Goal: Information Seeking & Learning: Check status

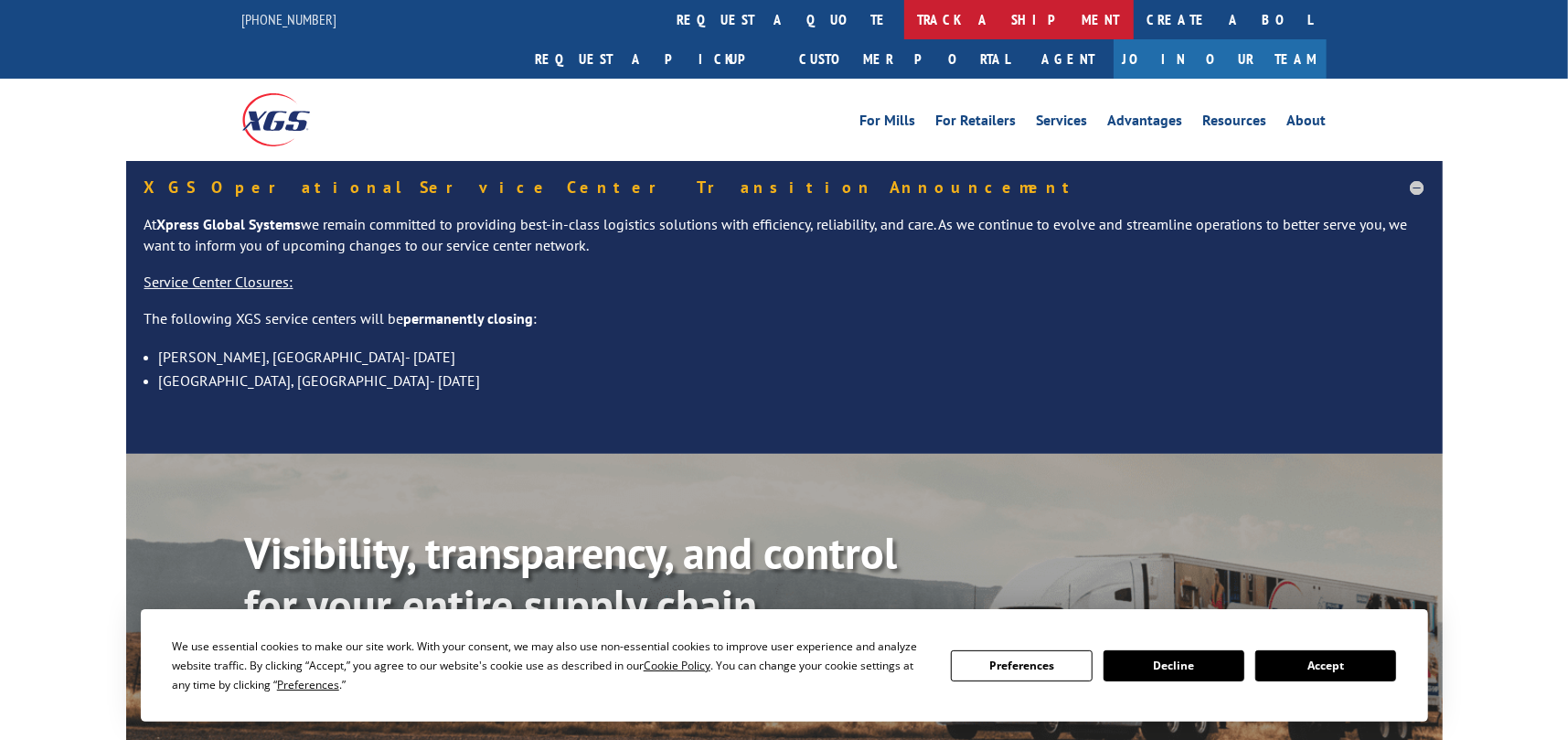
click at [904, 12] on link "track a shipment" at bounding box center [1019, 19] width 230 height 39
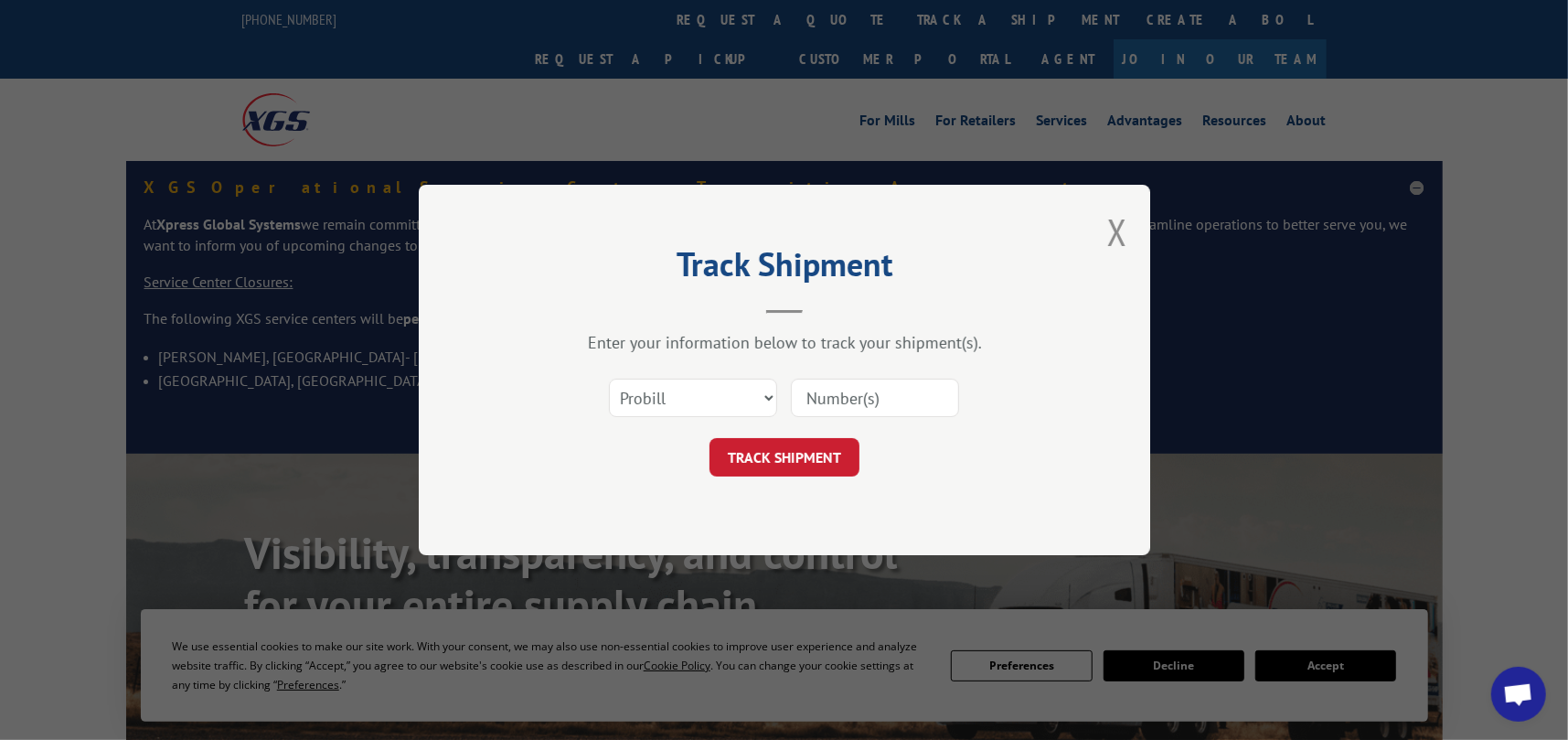
click at [835, 398] on input at bounding box center [875, 398] width 168 height 38
paste input "17591494"
type input "17591494"
click at [762, 461] on button "TRACK SHIPMENT" at bounding box center [784, 458] width 150 height 38
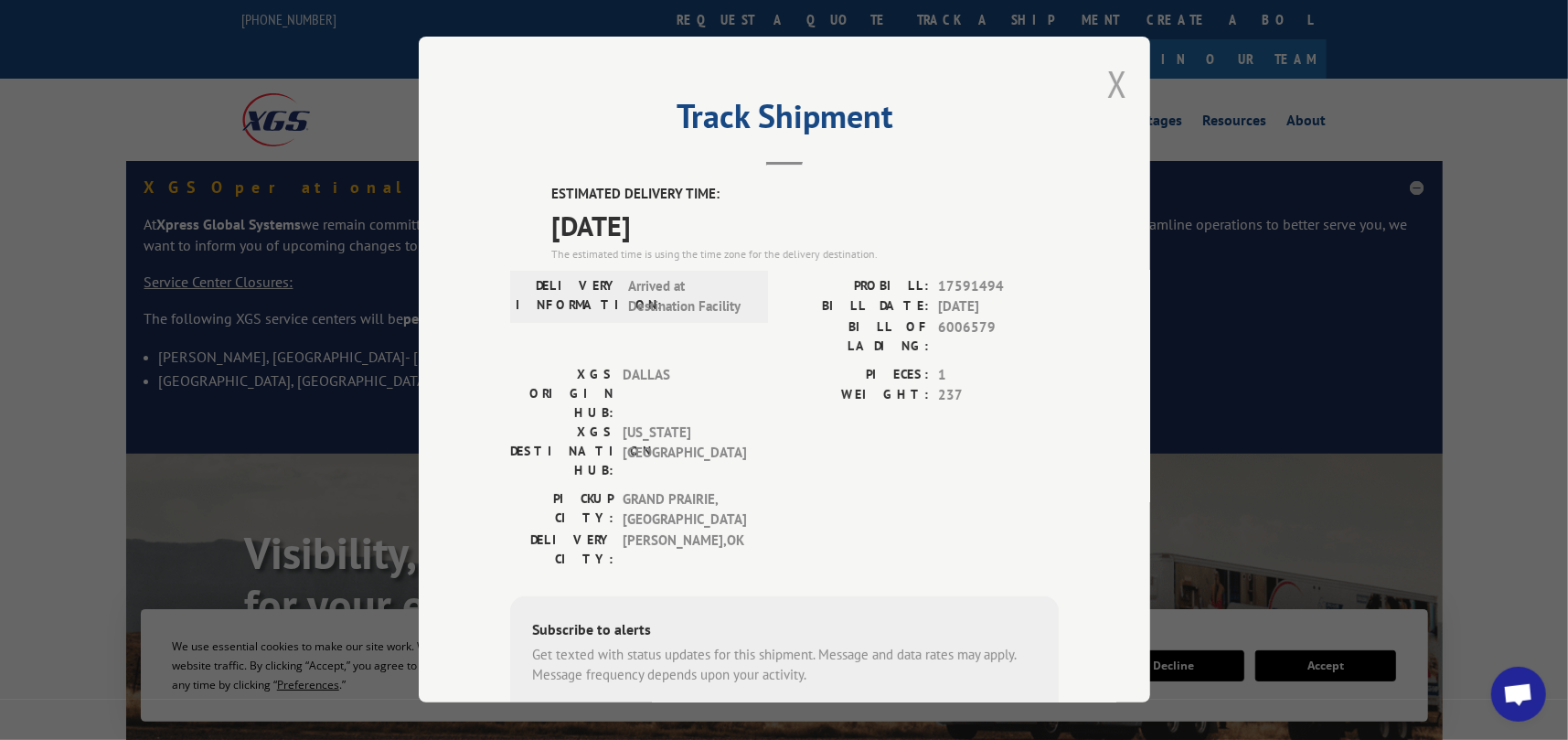
click at [1111, 86] on button "Close modal" at bounding box center [1117, 83] width 20 height 49
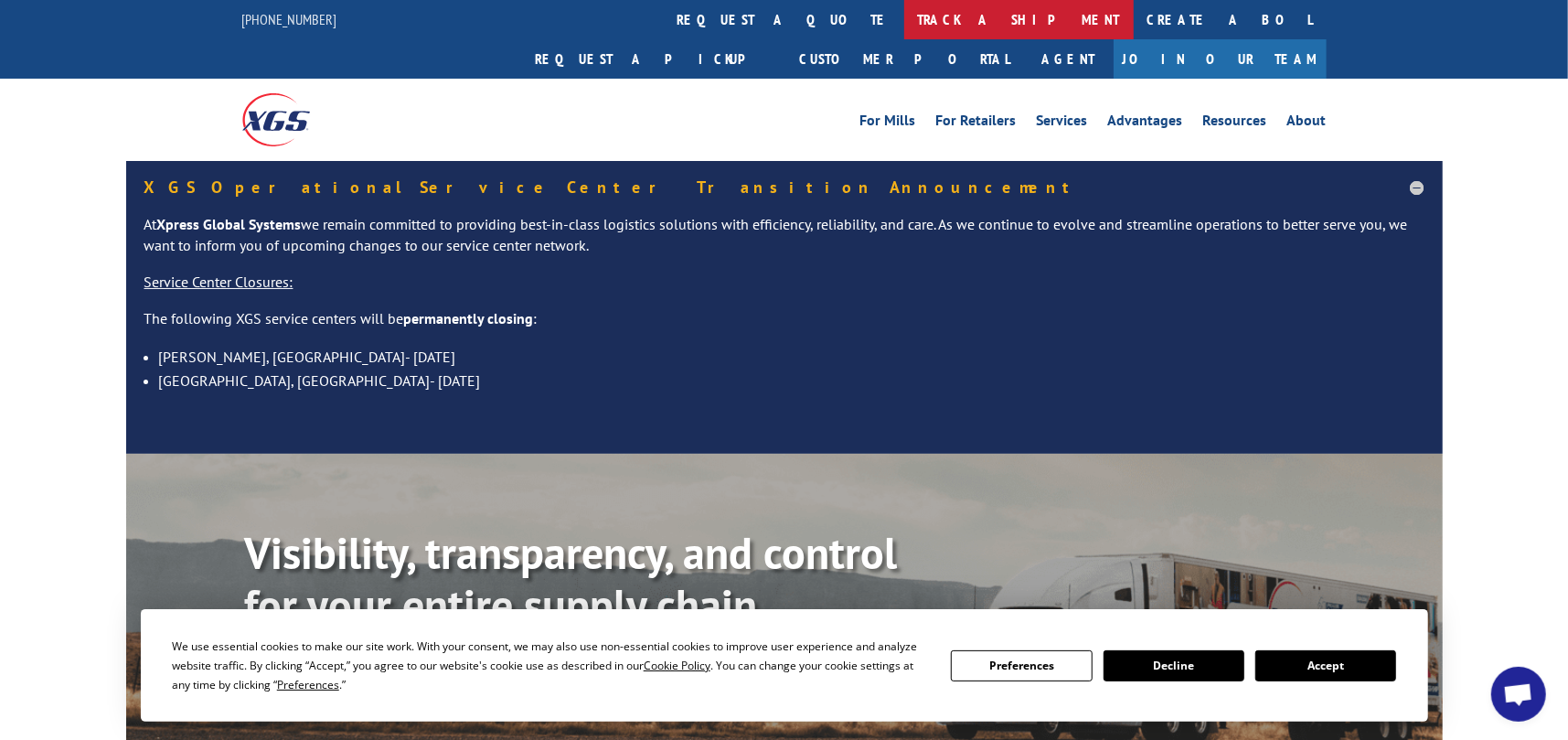
click at [904, 18] on link "track a shipment" at bounding box center [1019, 19] width 230 height 39
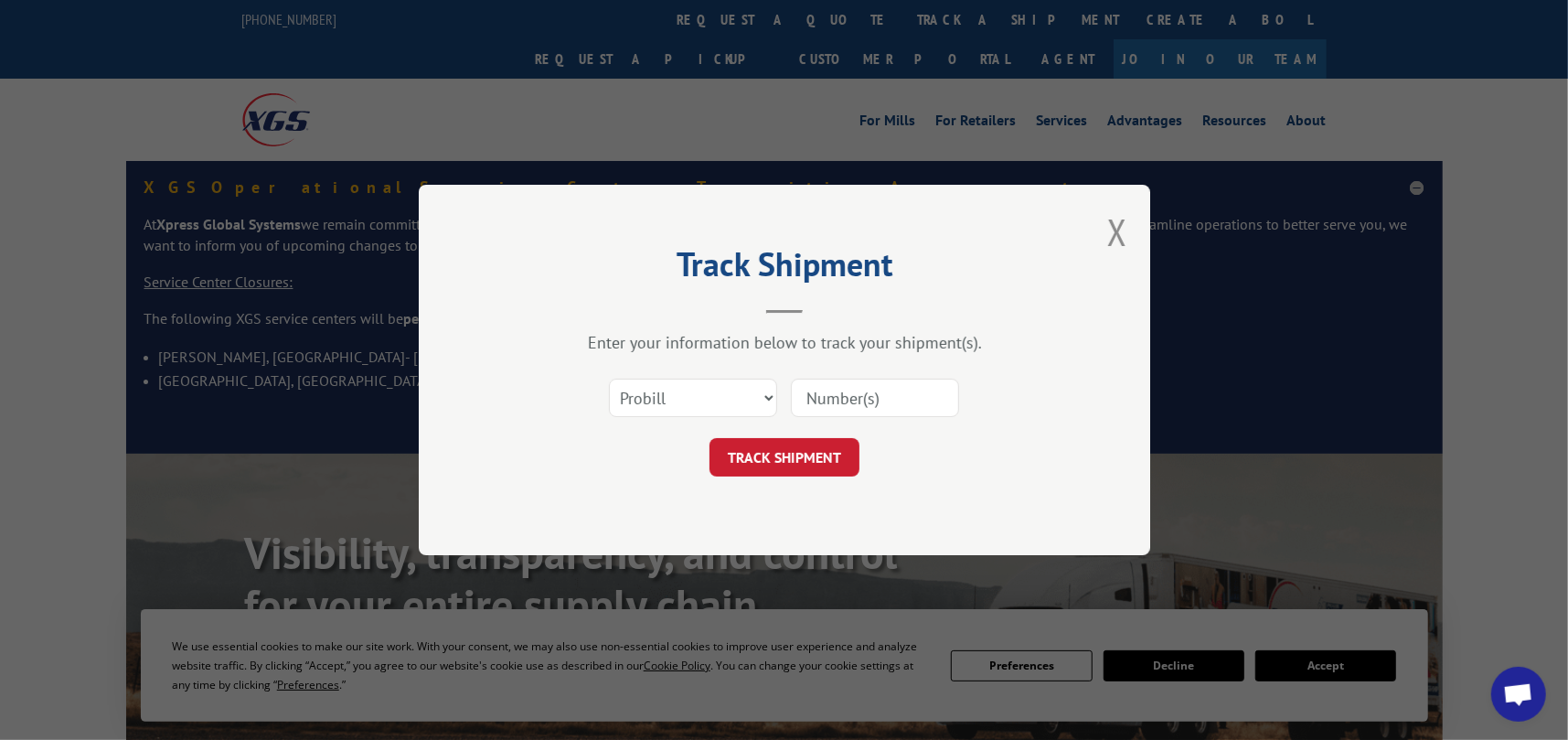
click at [841, 396] on input at bounding box center [875, 398] width 168 height 38
paste input "17227268"
type input "17227268"
click at [725, 460] on button "TRACK SHIPMENT" at bounding box center [784, 458] width 150 height 38
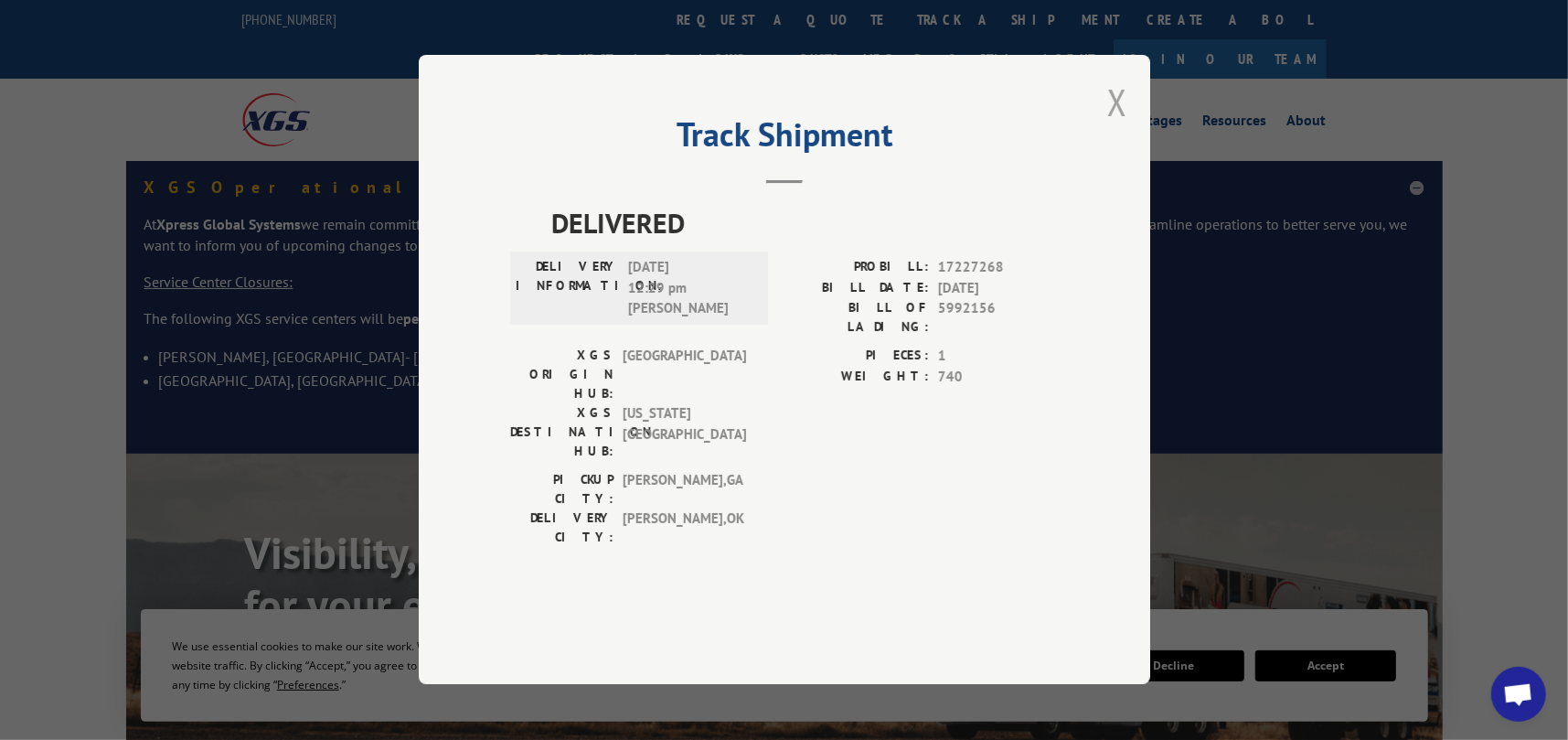
click at [1116, 126] on button "Close modal" at bounding box center [1117, 101] width 20 height 49
